Goal: Task Accomplishment & Management: Use online tool/utility

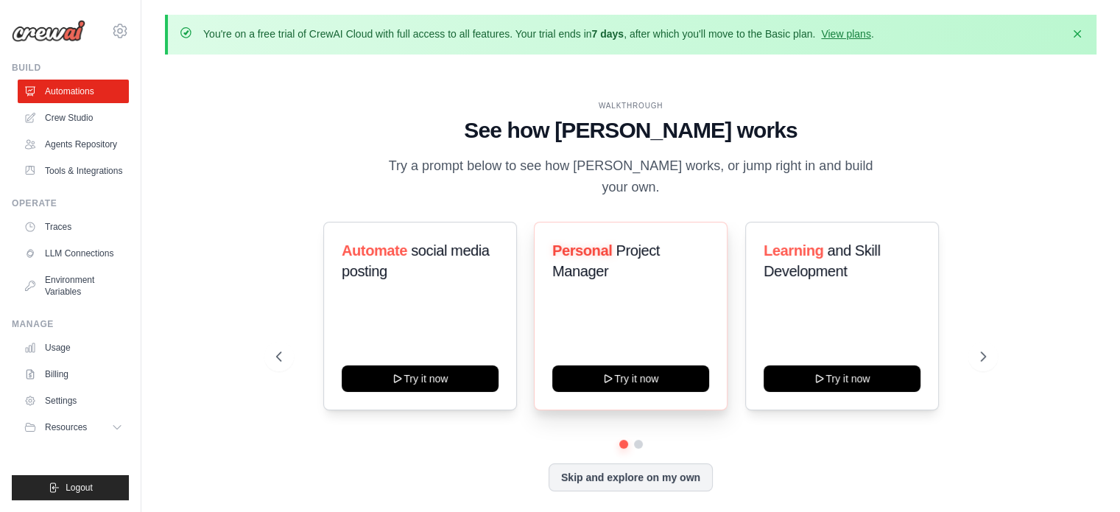
scroll to position [51, 0]
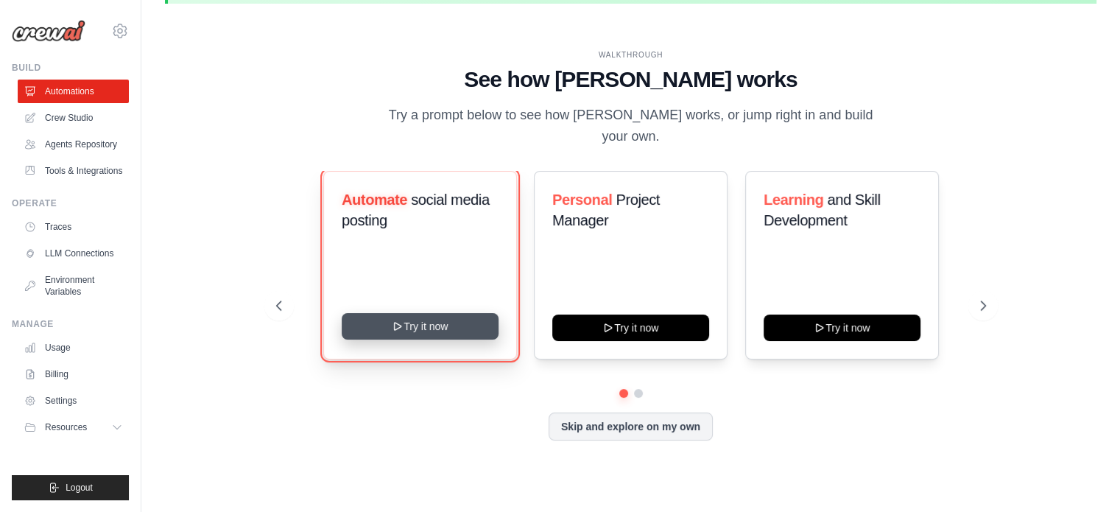
click at [431, 323] on button "Try it now" at bounding box center [420, 326] width 157 height 27
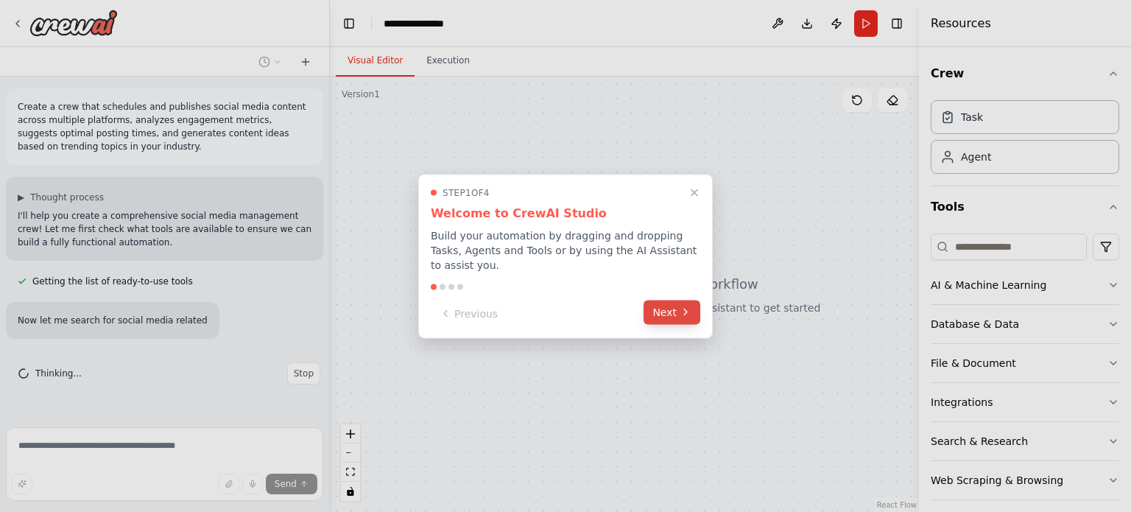
click at [678, 308] on button "Next" at bounding box center [672, 312] width 57 height 24
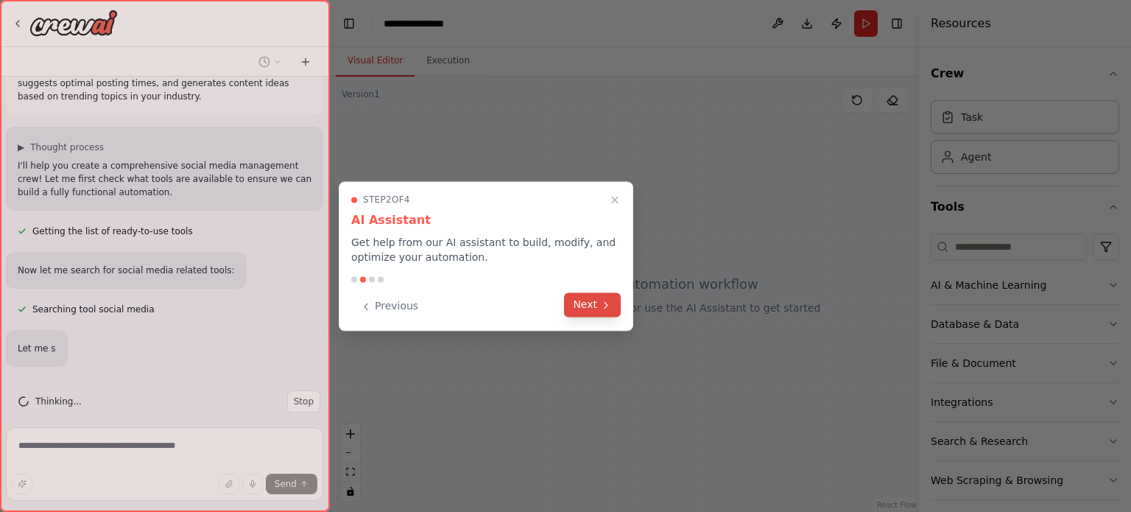
scroll to position [93, 0]
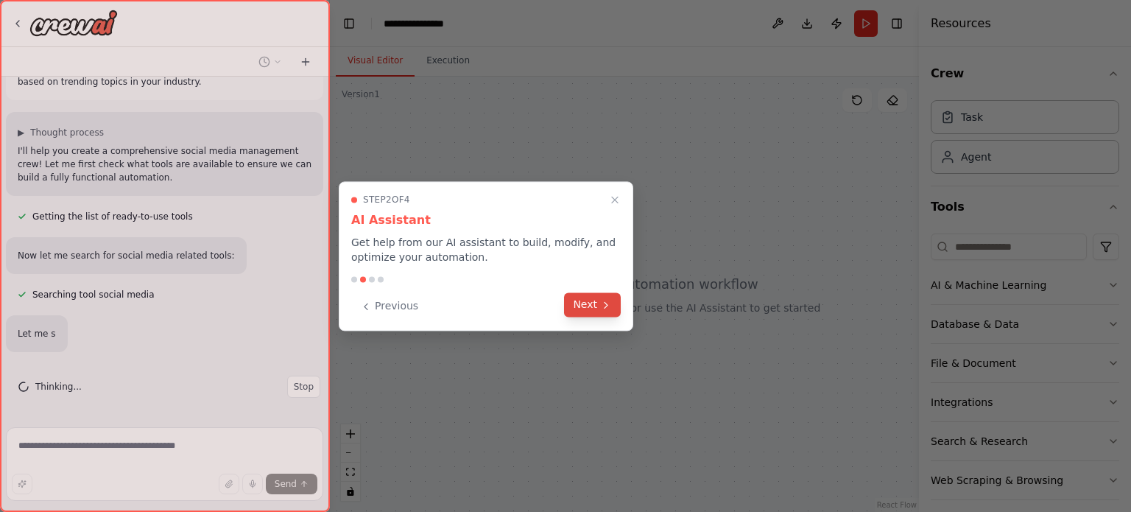
click at [589, 303] on button "Next" at bounding box center [592, 304] width 57 height 24
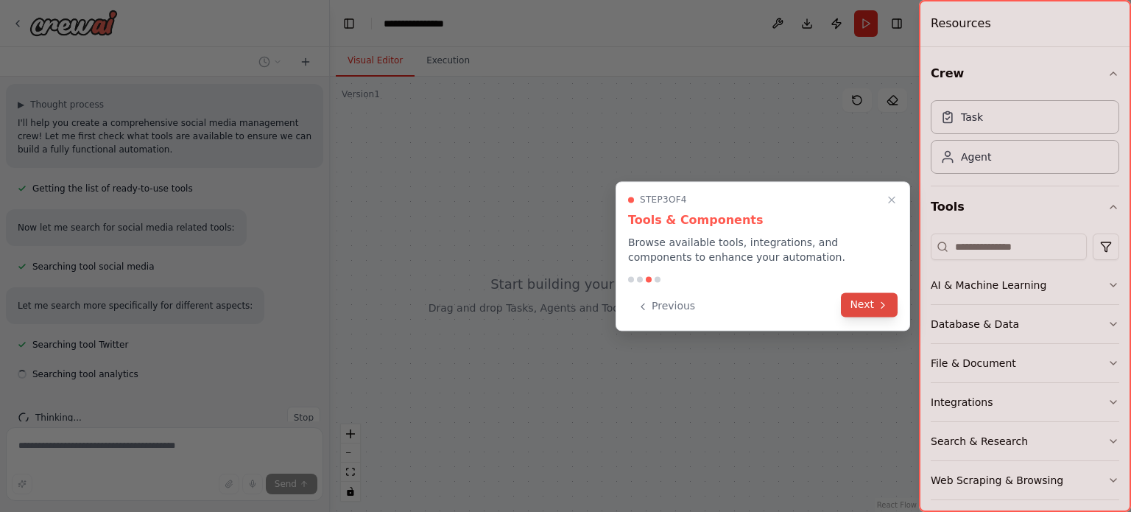
scroll to position [122, 0]
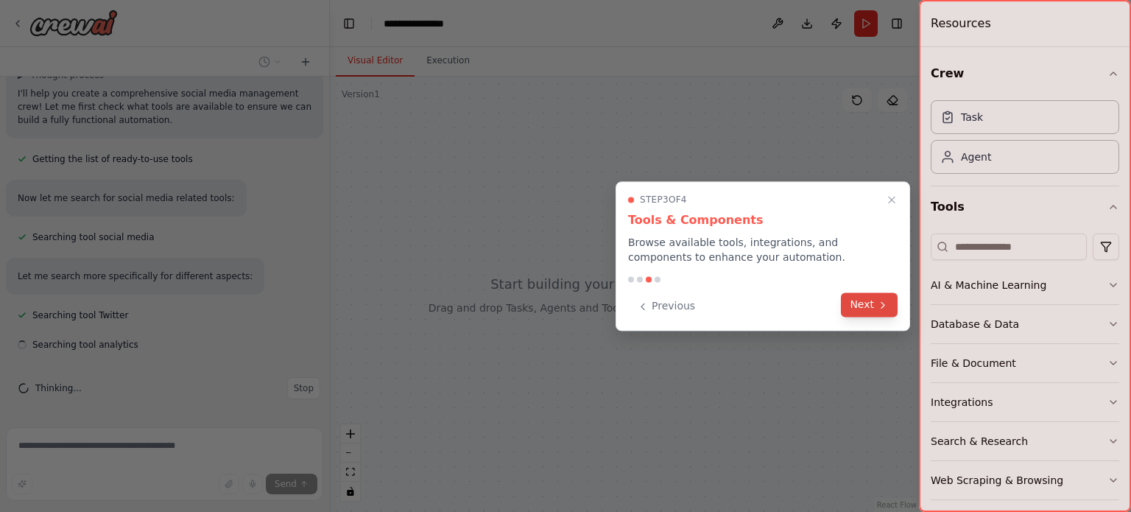
click at [865, 301] on button "Next" at bounding box center [869, 304] width 57 height 24
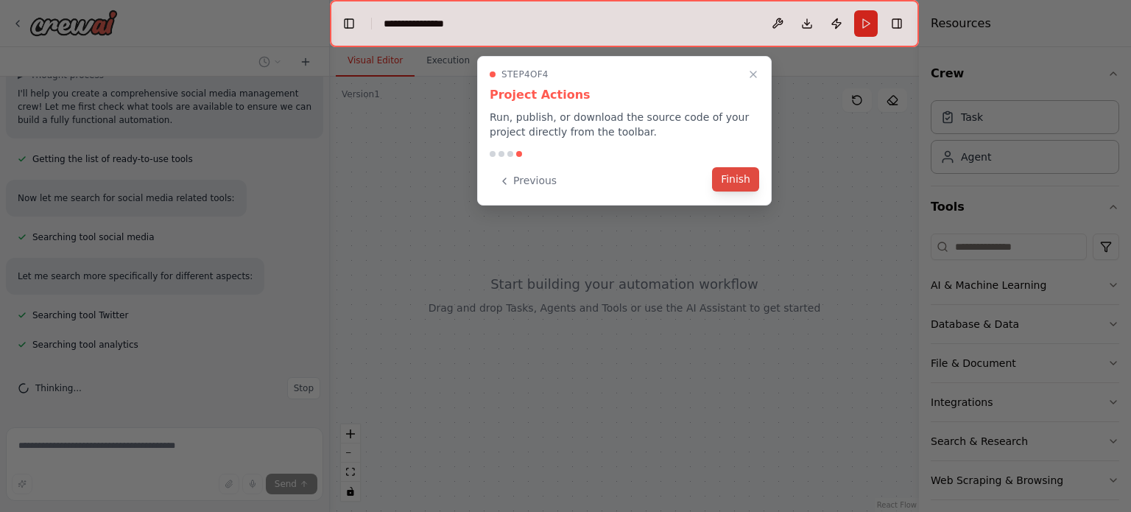
scroll to position [152, 0]
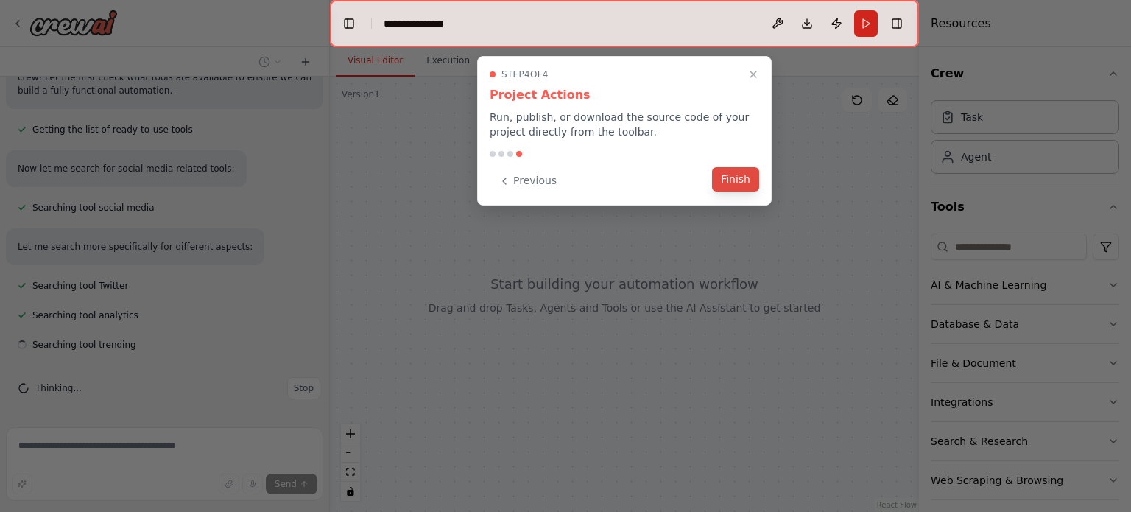
click at [745, 178] on button "Finish" at bounding box center [735, 179] width 47 height 24
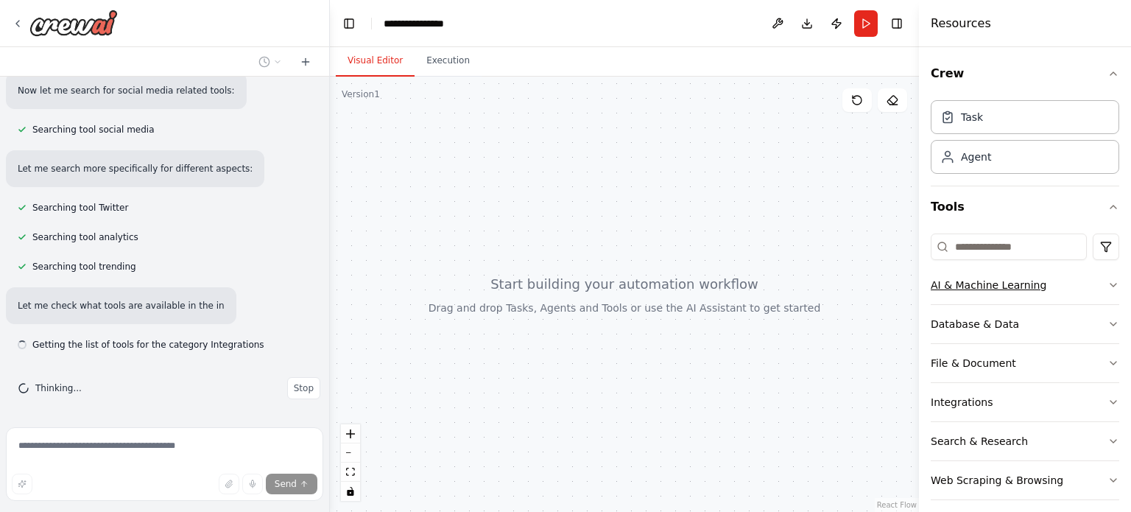
click at [980, 287] on div "AI & Machine Learning" at bounding box center [989, 285] width 116 height 15
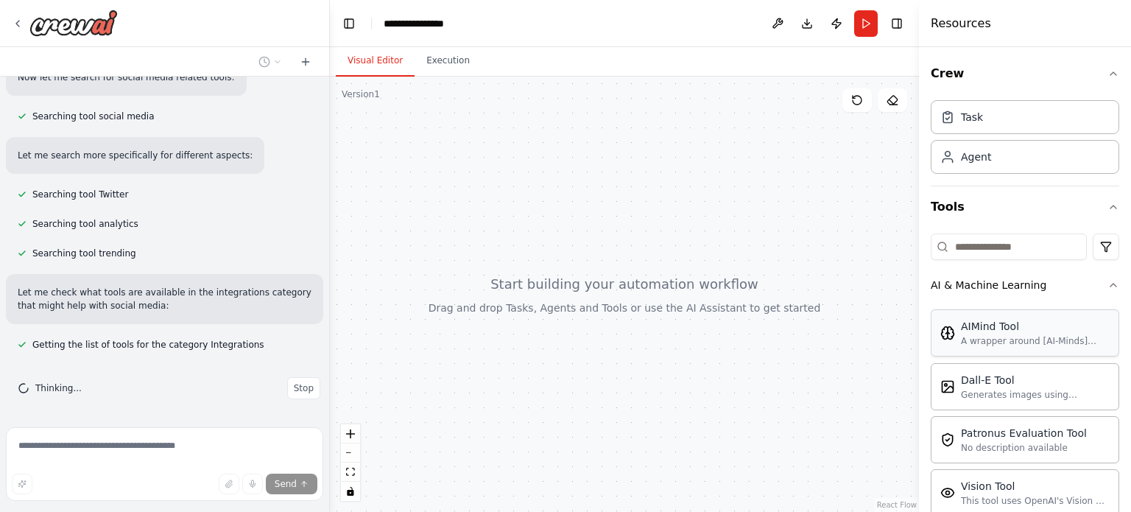
scroll to position [147, 0]
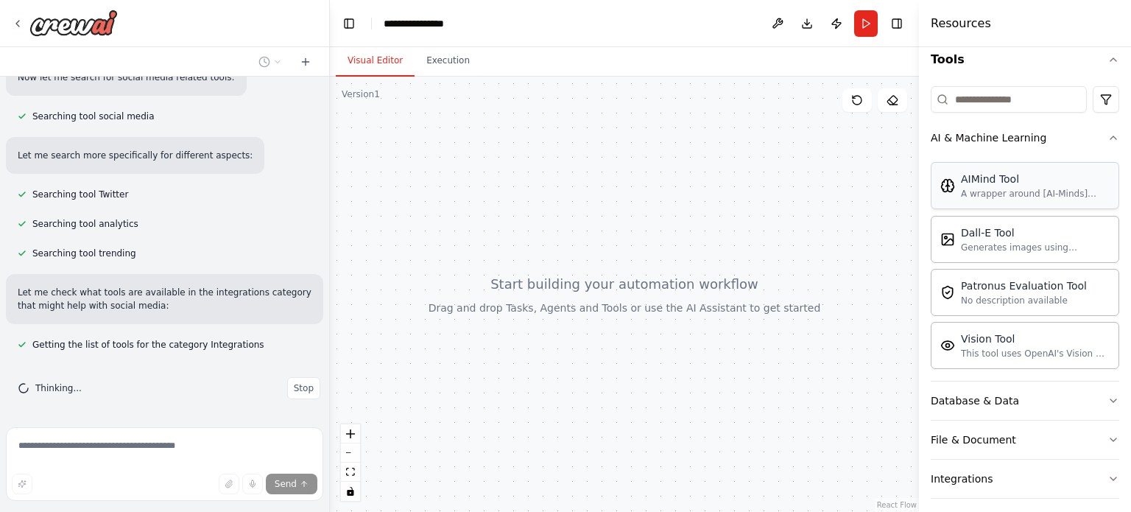
click at [983, 194] on div "A wrapper around [AI-Minds]([URL][DOMAIN_NAME]). Useful for when you need answe…" at bounding box center [1035, 194] width 149 height 12
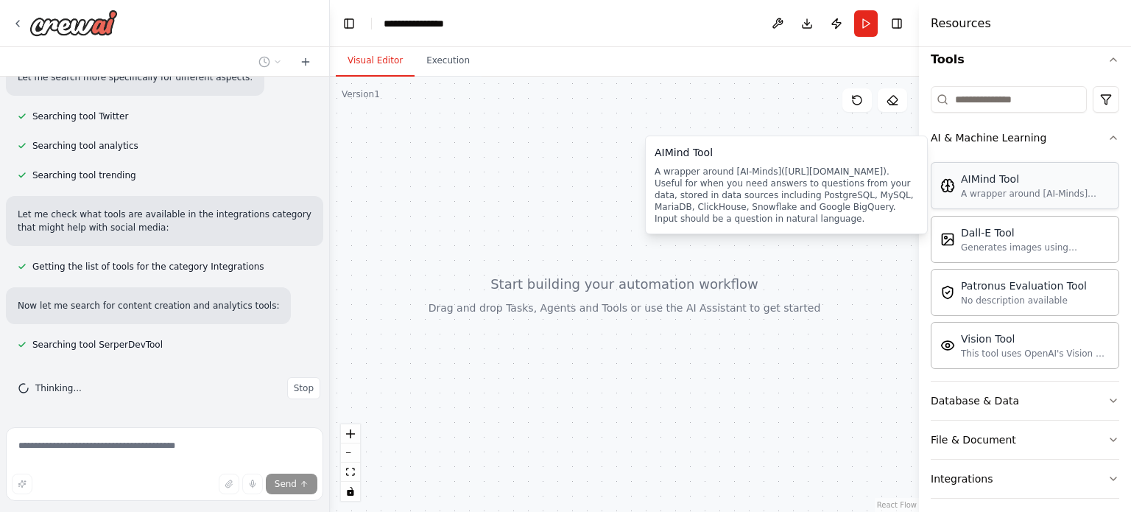
click at [1043, 195] on div "A wrapper around [AI-Minds]([URL][DOMAIN_NAME]). Useful for when you need answe…" at bounding box center [1035, 194] width 149 height 12
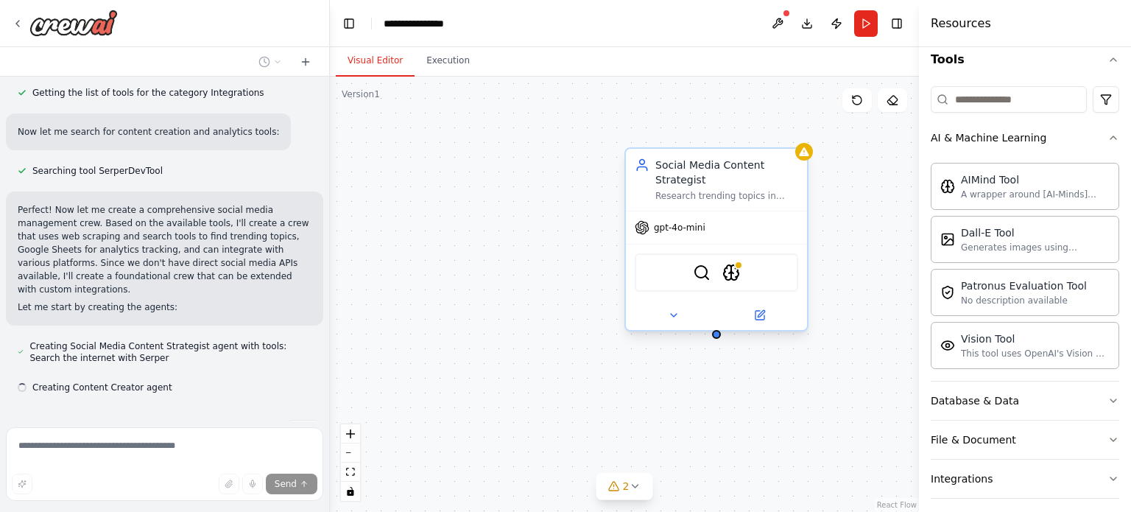
scroll to position [524, 0]
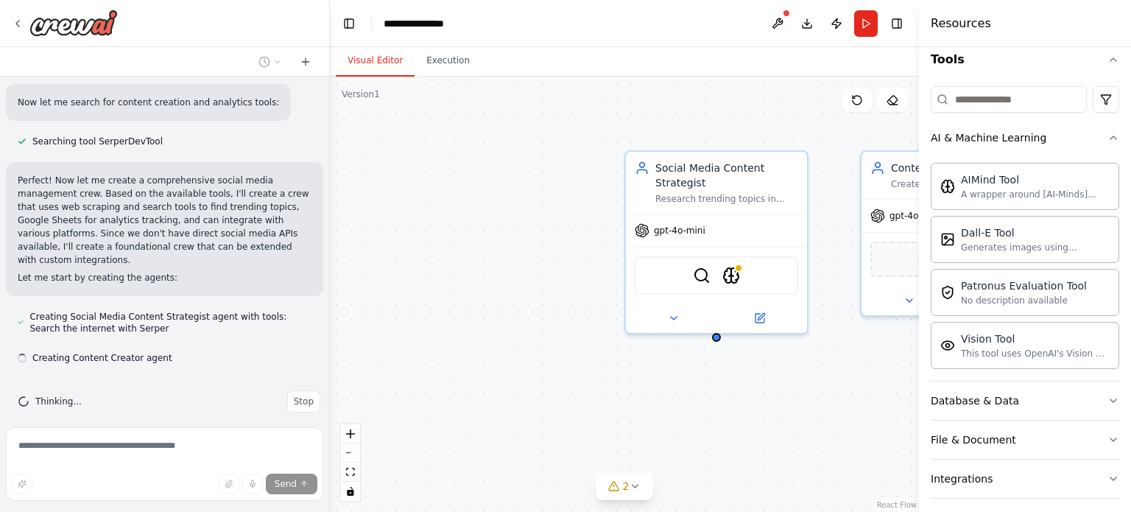
drag, startPoint x: 748, startPoint y: 220, endPoint x: 798, endPoint y: 144, distance: 91.3
click at [798, 144] on div "Social Media Content Strategist Research trending topics in {industry}, generat…" at bounding box center [624, 294] width 589 height 435
click at [668, 319] on icon at bounding box center [674, 315] width 12 height 12
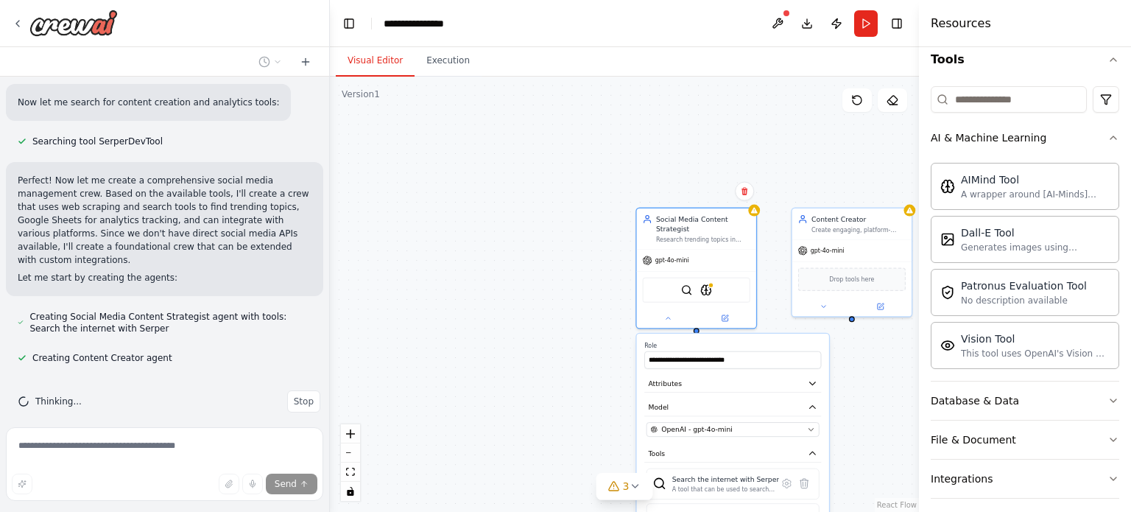
click at [524, 302] on div "**********" at bounding box center [624, 294] width 589 height 435
